Goal: Task Accomplishment & Management: Manage account settings

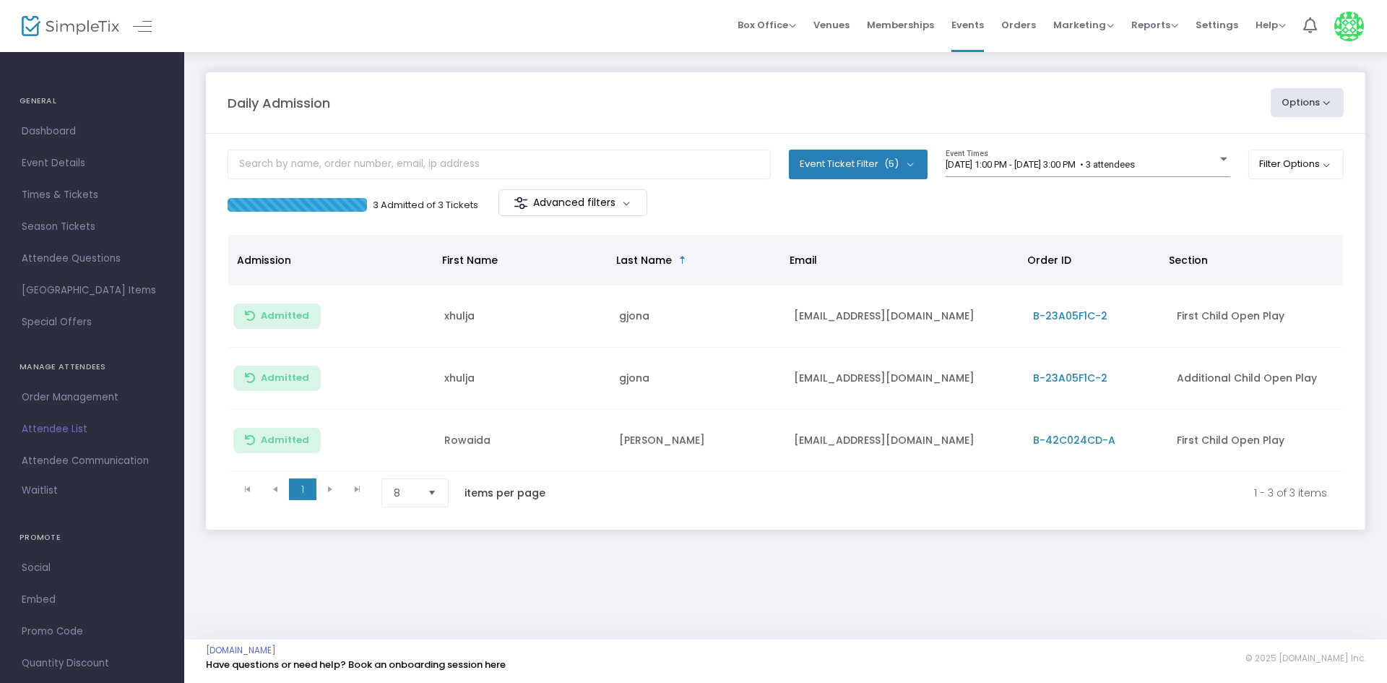
click at [1298, 632] on div "Daily Admission Options Import Attendees Export List Print Name Tags Export to …" at bounding box center [785, 345] width 1203 height 589
click at [1101, 140] on m-panel-content "Event Ticket Filter (5) Select All First Child Open Play Additional Child Open …" at bounding box center [785, 332] width 1159 height 396
click at [1105, 165] on span "[DATE] 1:00 PM - [DATE] 3:00 PM • 3 attendees" at bounding box center [1040, 164] width 189 height 11
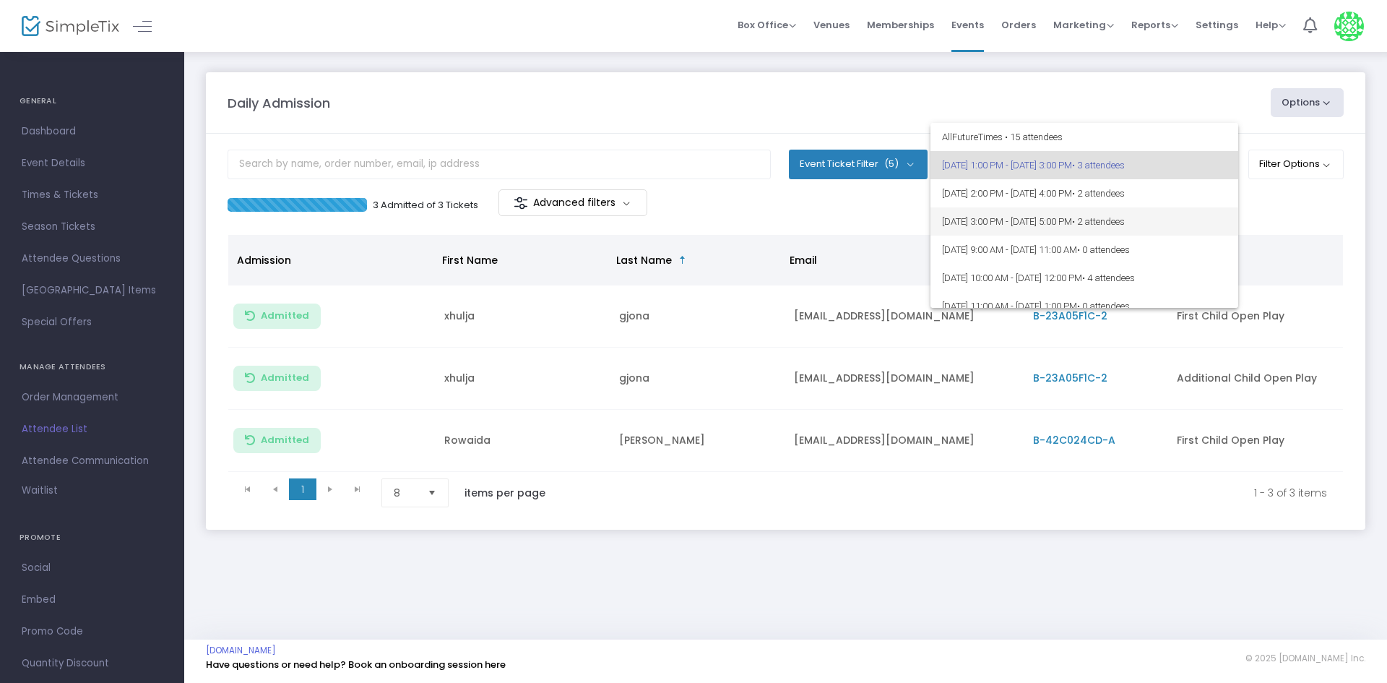
click at [1125, 219] on span "• 2 attendees" at bounding box center [1098, 221] width 53 height 11
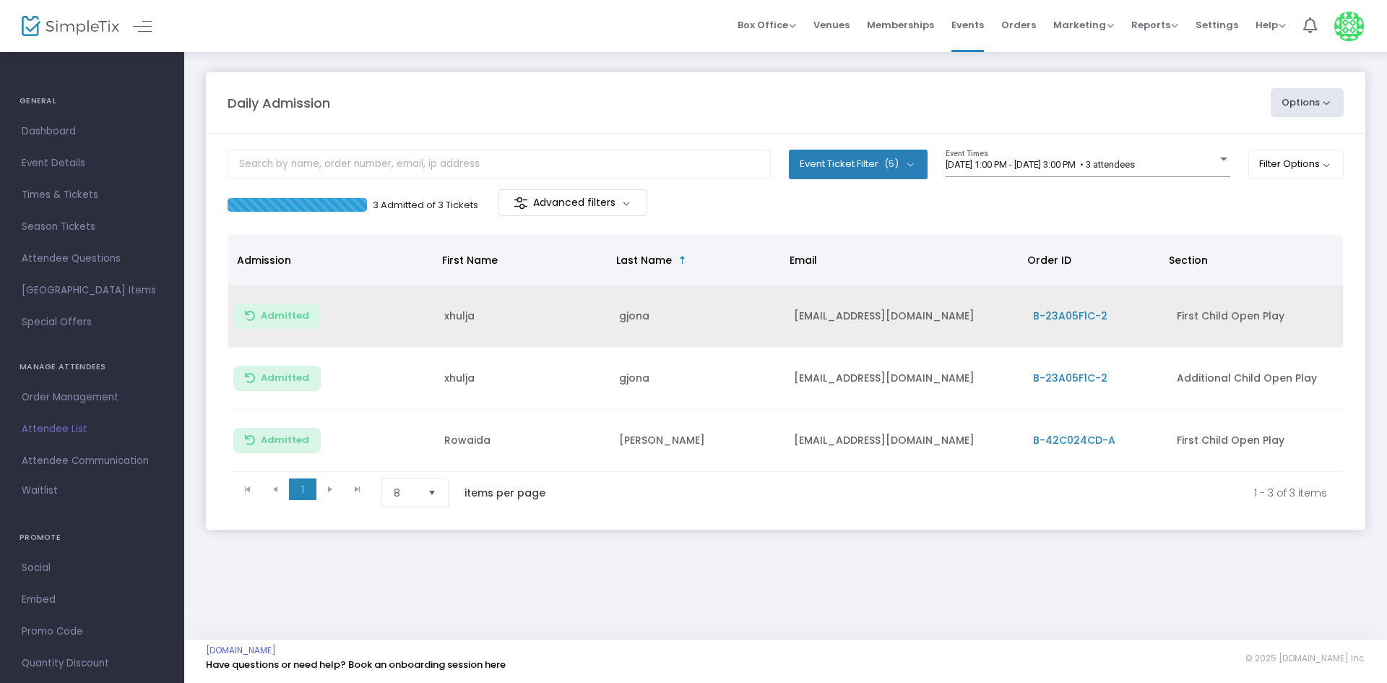
drag, startPoint x: 841, startPoint y: 574, endPoint x: 1029, endPoint y: 324, distance: 312.6
click at [848, 561] on div "Daily Admission Options Import Attendees Export List Print Name Tags Export to …" at bounding box center [785, 315] width 1203 height 529
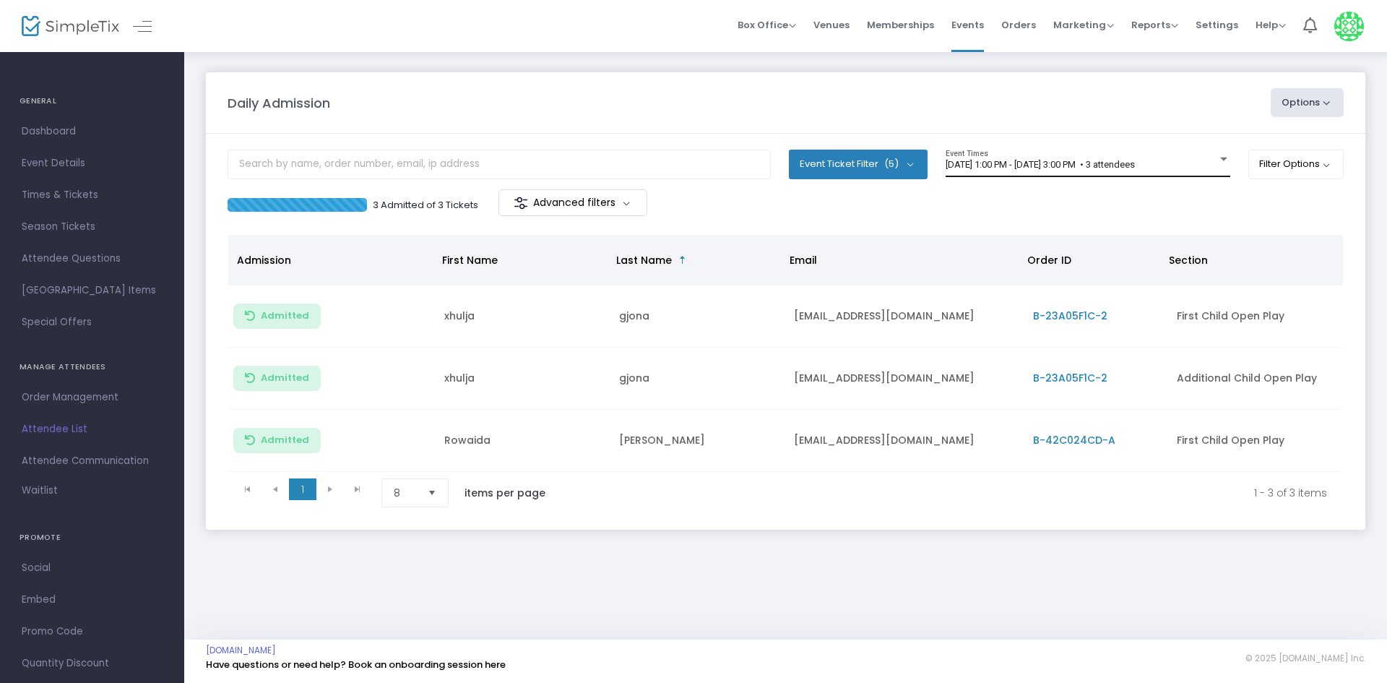
click at [1166, 155] on div "[DATE] 1:00 PM - [DATE] 3:00 PM • 3 attendees Event Times" at bounding box center [1088, 163] width 285 height 27
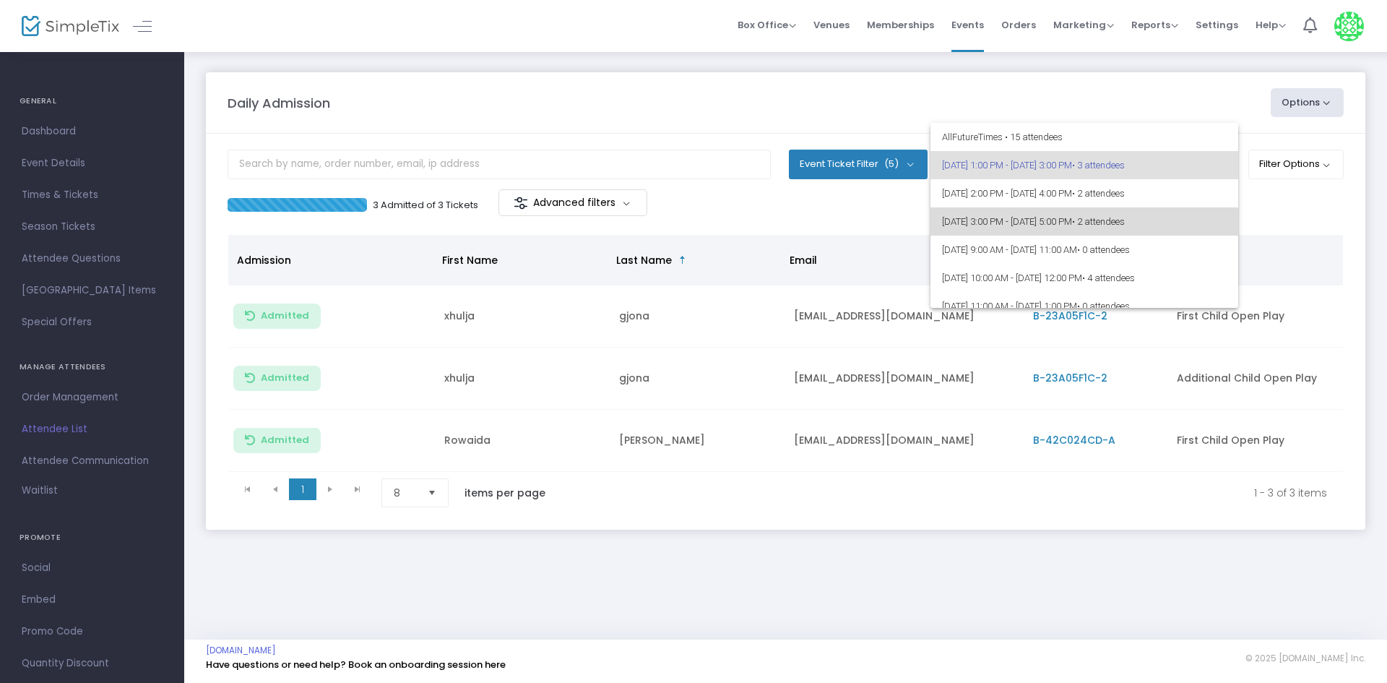
click at [1125, 225] on span "• 2 attendees" at bounding box center [1098, 221] width 53 height 11
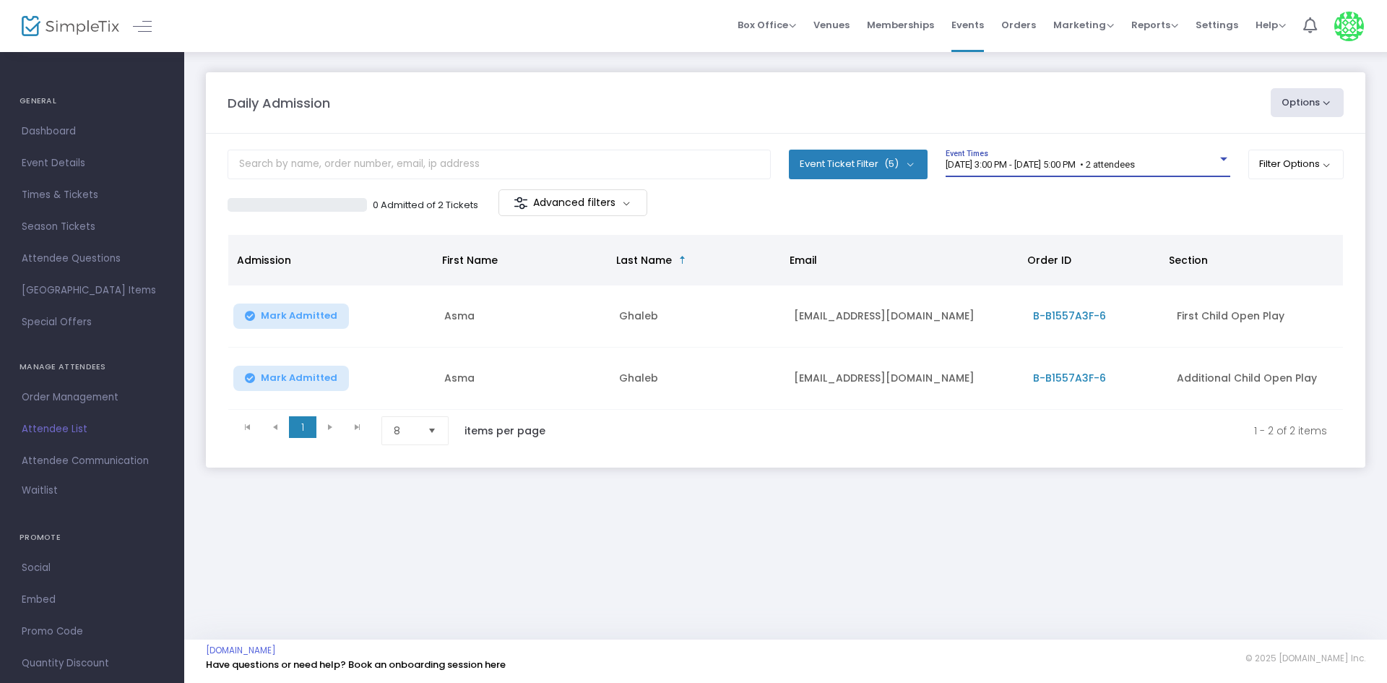
click at [1010, 558] on div "Daily Admission Options Import Attendees Export List Print Name Tags Export to …" at bounding box center [785, 345] width 1203 height 589
